Goal: Find specific page/section: Find specific page/section

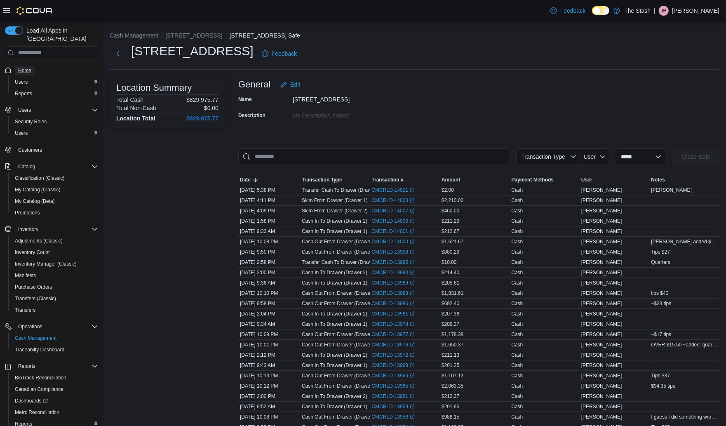
click at [26, 67] on span "Home" at bounding box center [24, 70] width 13 height 7
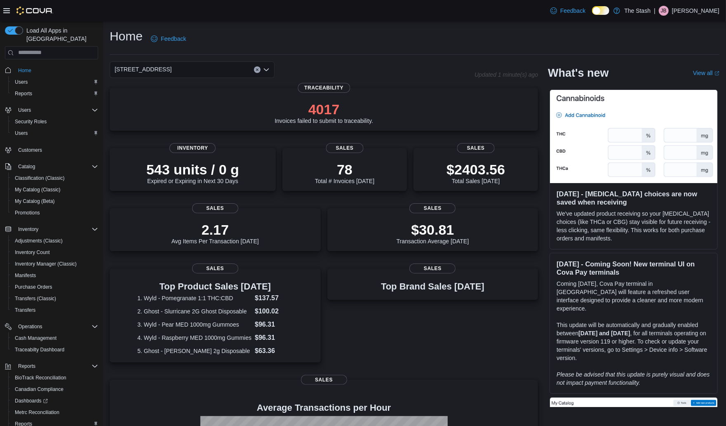
click at [207, 69] on div "510 HWY 528" at bounding box center [192, 69] width 165 height 16
click at [178, 95] on div "111 Lujan Rd" at bounding box center [197, 96] width 145 height 8
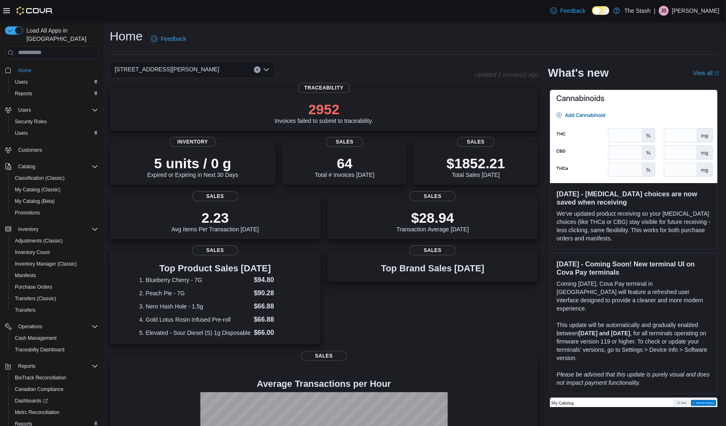
click at [171, 70] on div "111 Lujan Rd" at bounding box center [192, 69] width 165 height 16
click at [160, 84] on span "The Stash" at bounding box center [146, 84] width 26 height 8
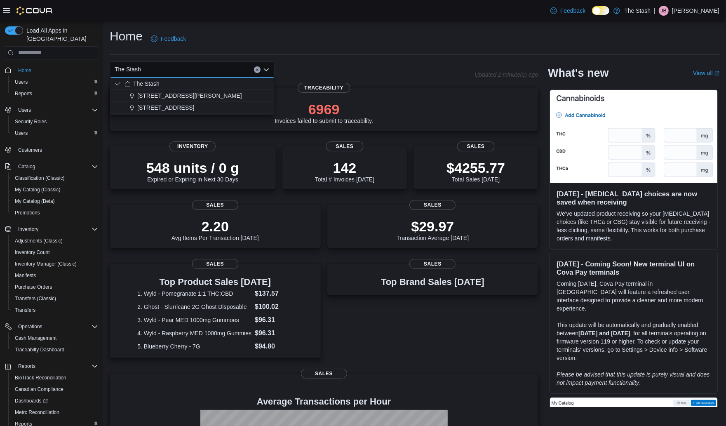
click at [256, 70] on icon "Clear input" at bounding box center [257, 69] width 3 height 3
click at [27, 66] on span "Home" at bounding box center [24, 71] width 13 height 10
